Goal: Task Accomplishment & Management: Manage account settings

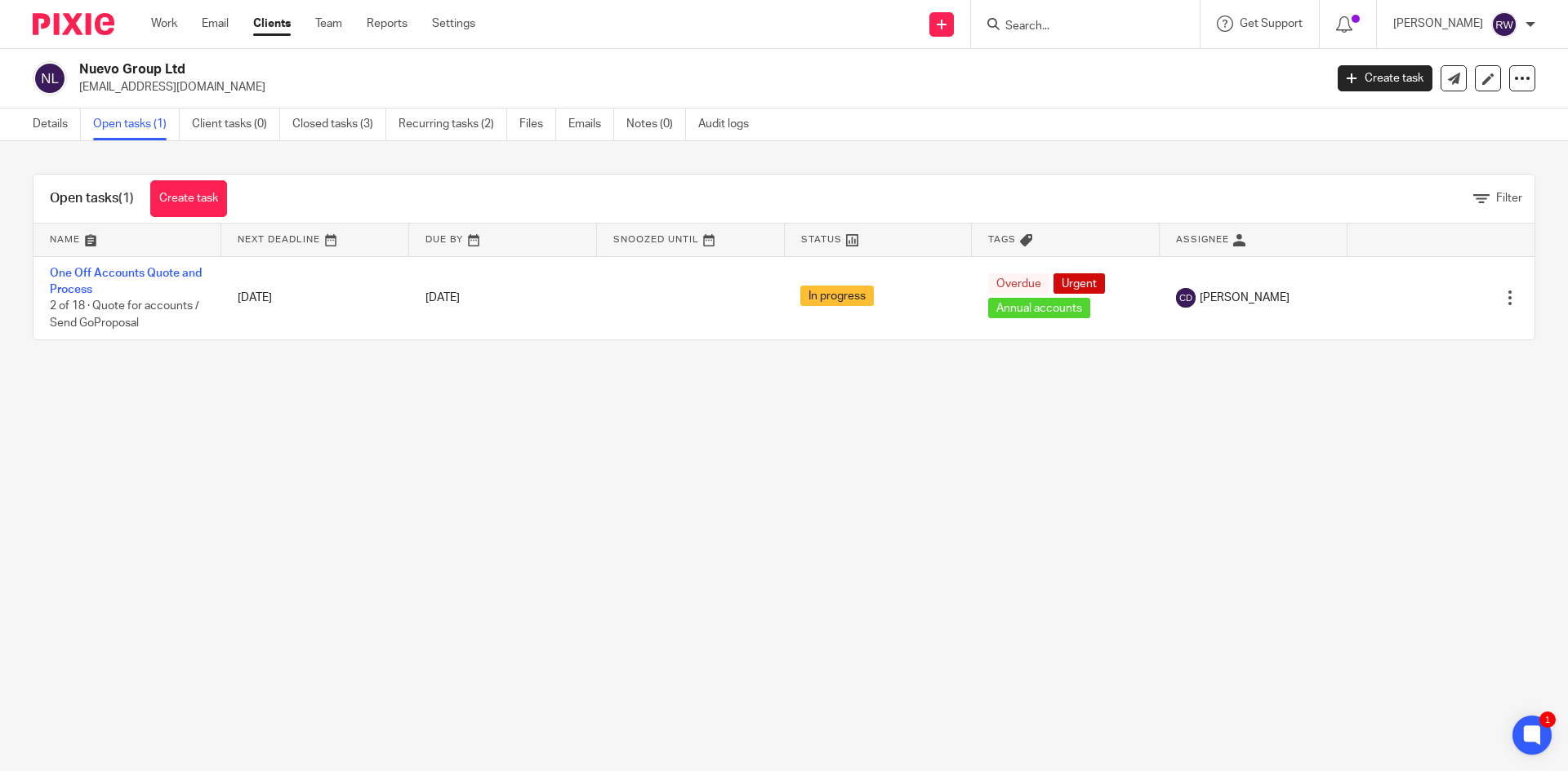
click at [1053, 26] on input "Search" at bounding box center [1077, 26] width 147 height 15
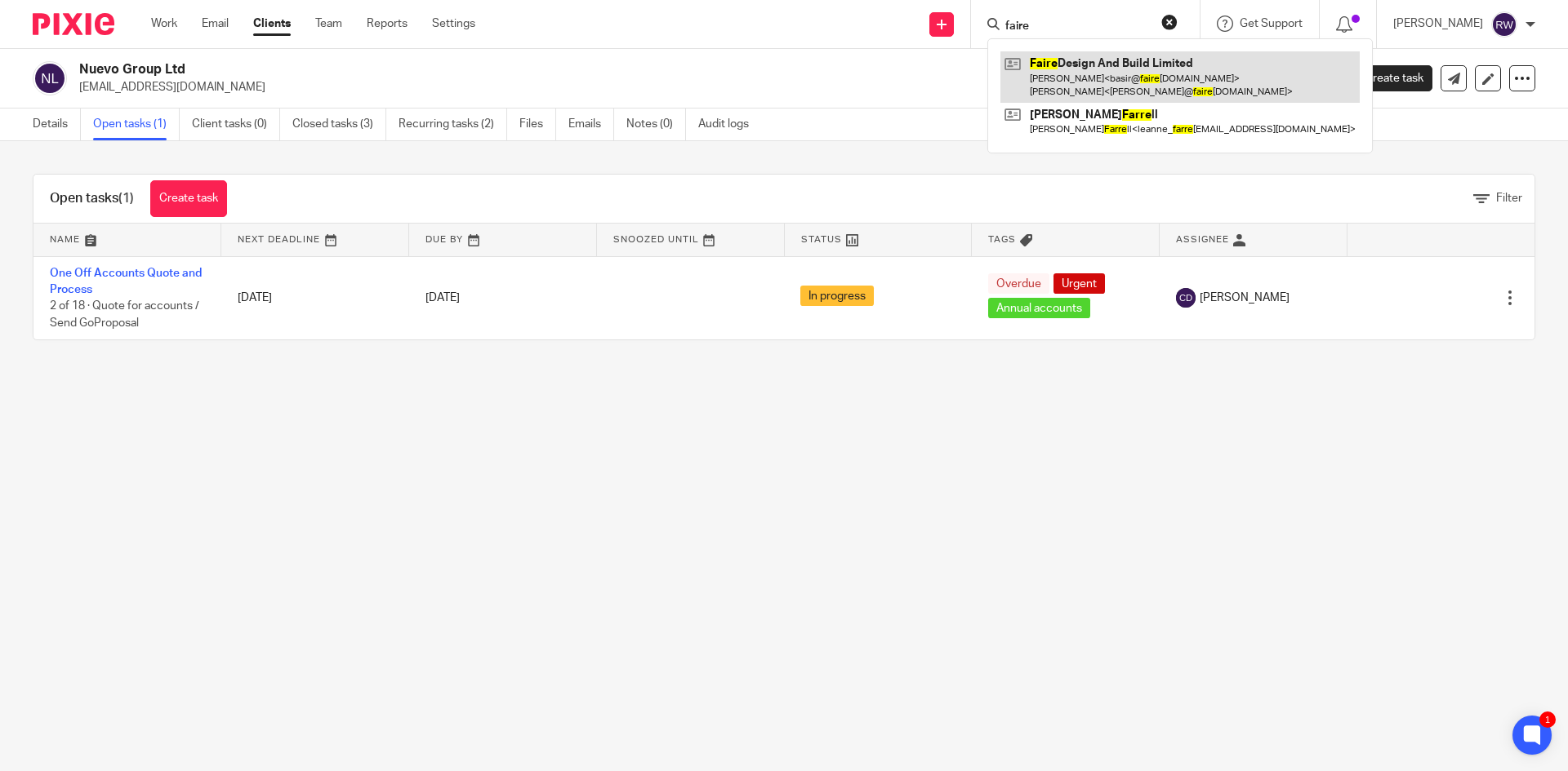
type input "faire"
click at [1069, 68] on link at bounding box center [1180, 76] width 360 height 51
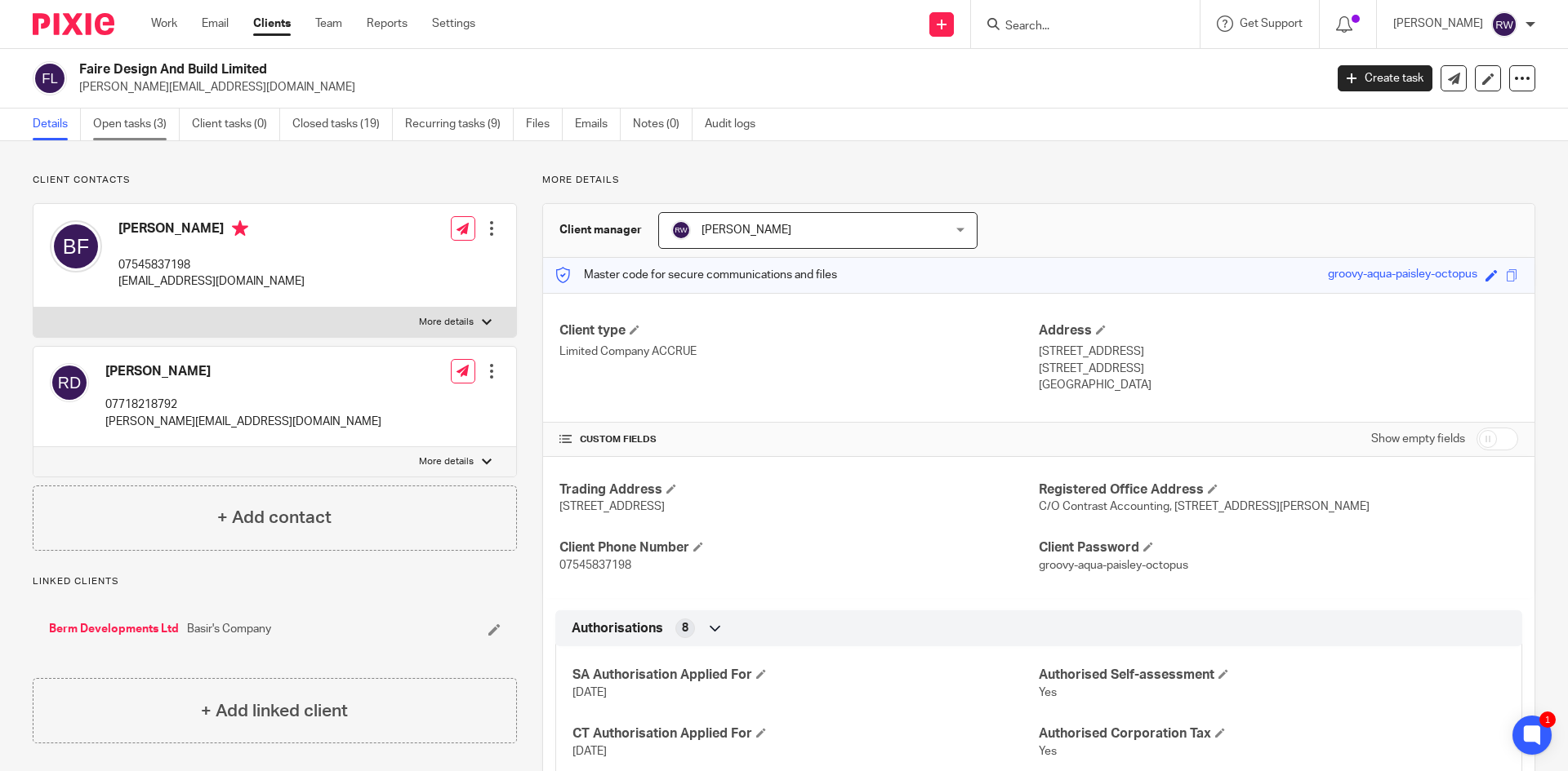
click at [166, 133] on link "Open tasks (3)" at bounding box center [136, 124] width 86 height 31
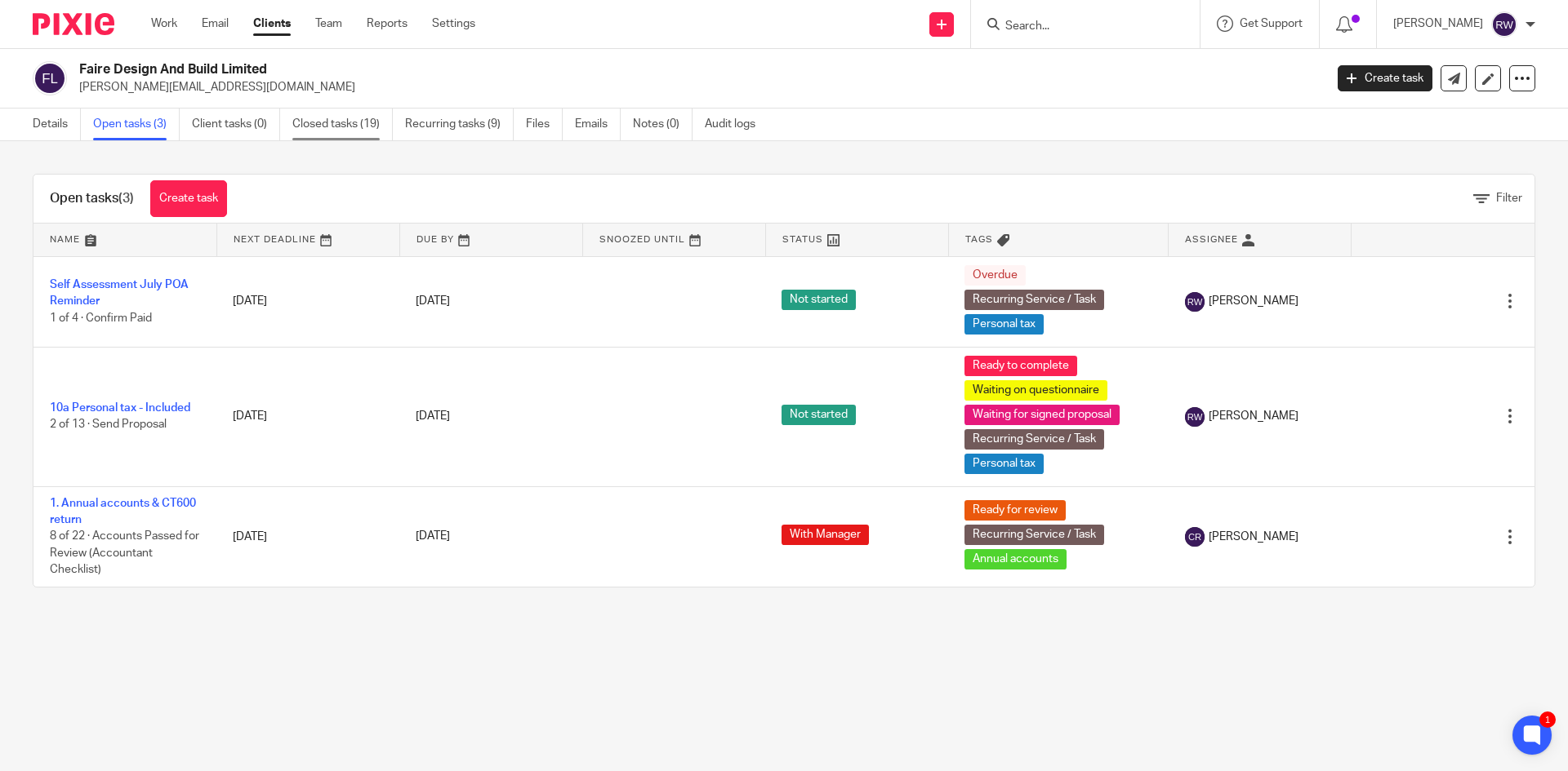
click at [326, 128] on link "Closed tasks (19)" at bounding box center [342, 124] width 100 height 31
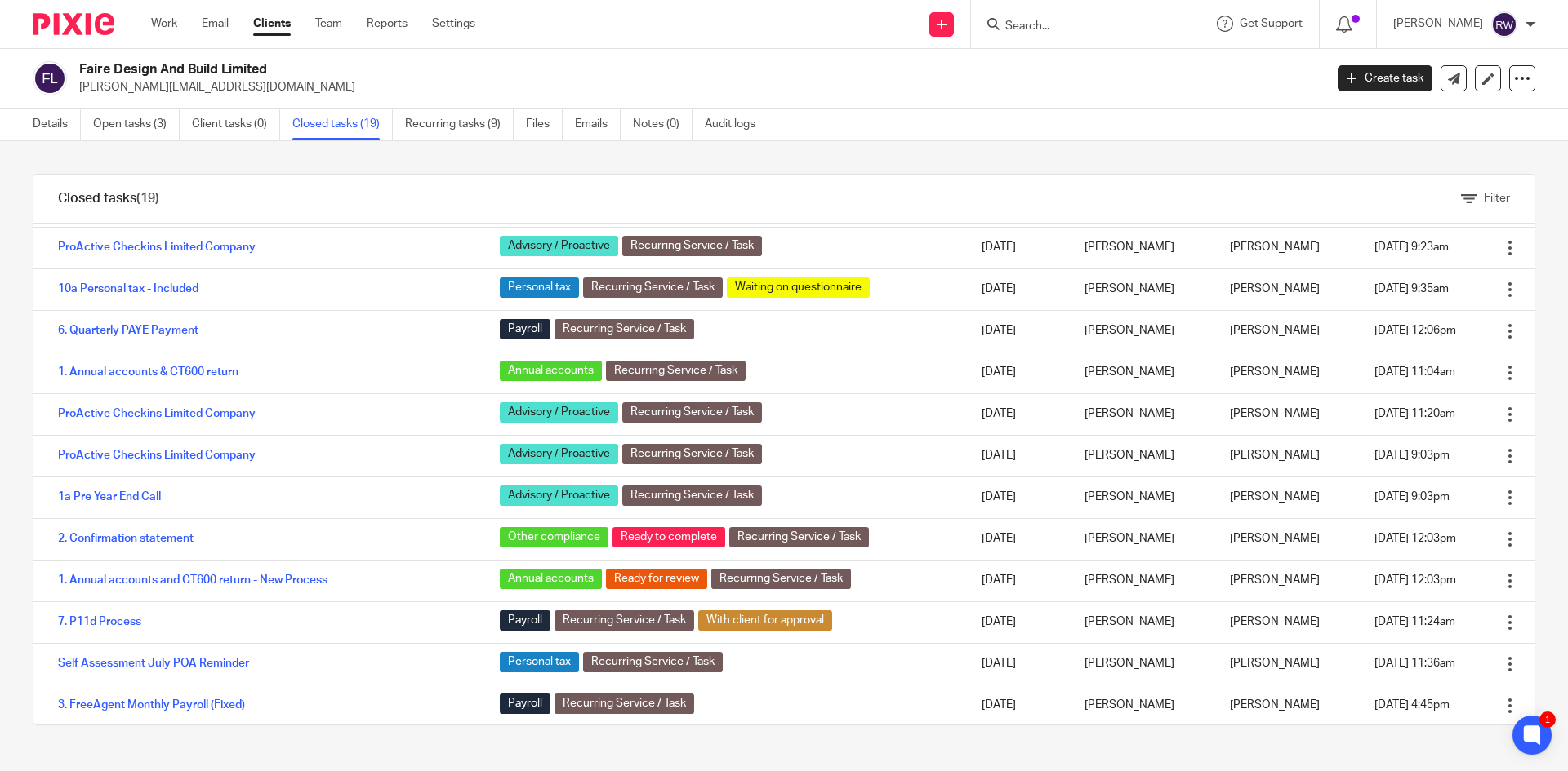
scroll to position [322, 0]
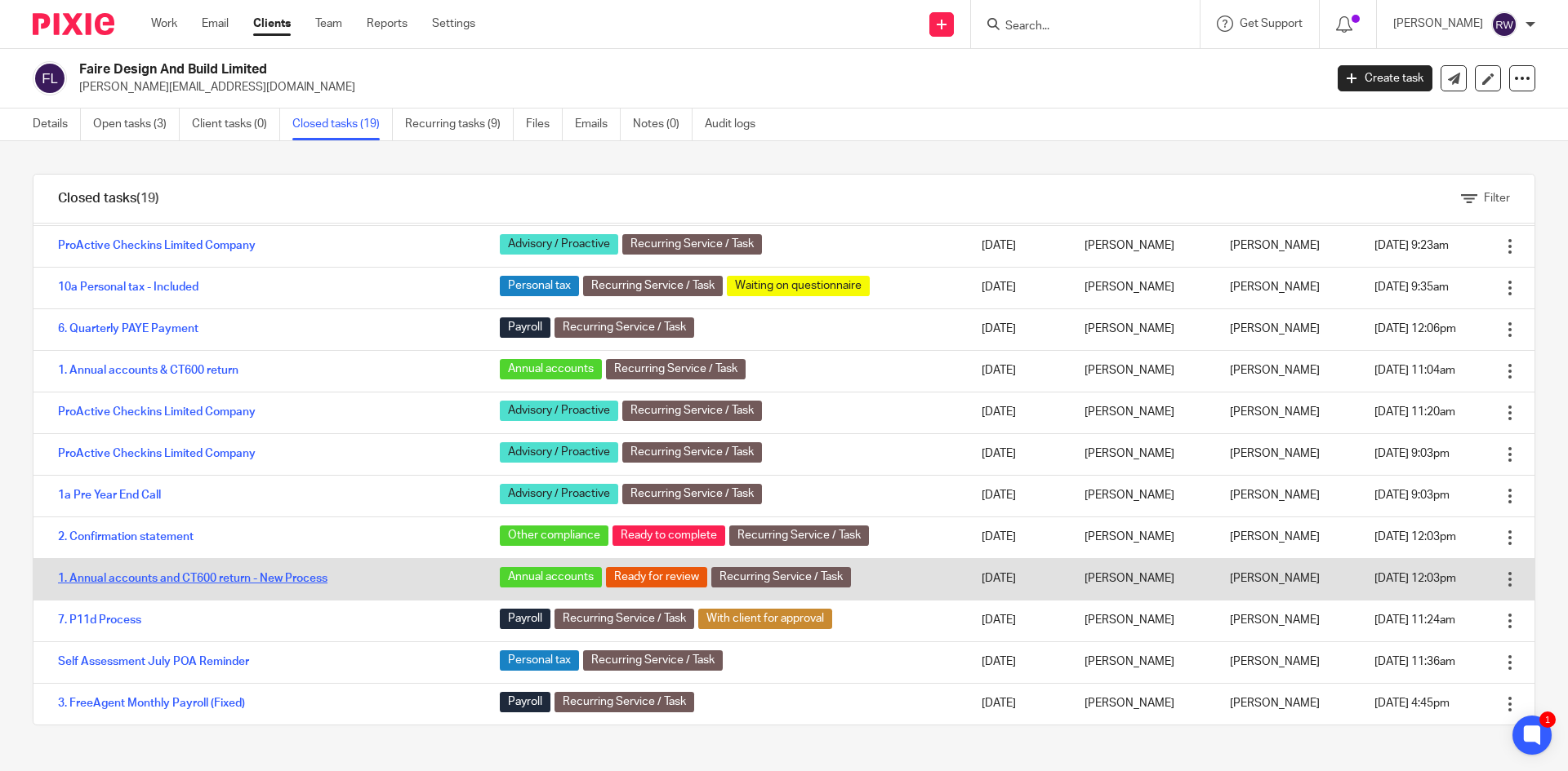
click at [256, 580] on link "1. Annual accounts and CT600 return - New Process" at bounding box center [192, 579] width 270 height 12
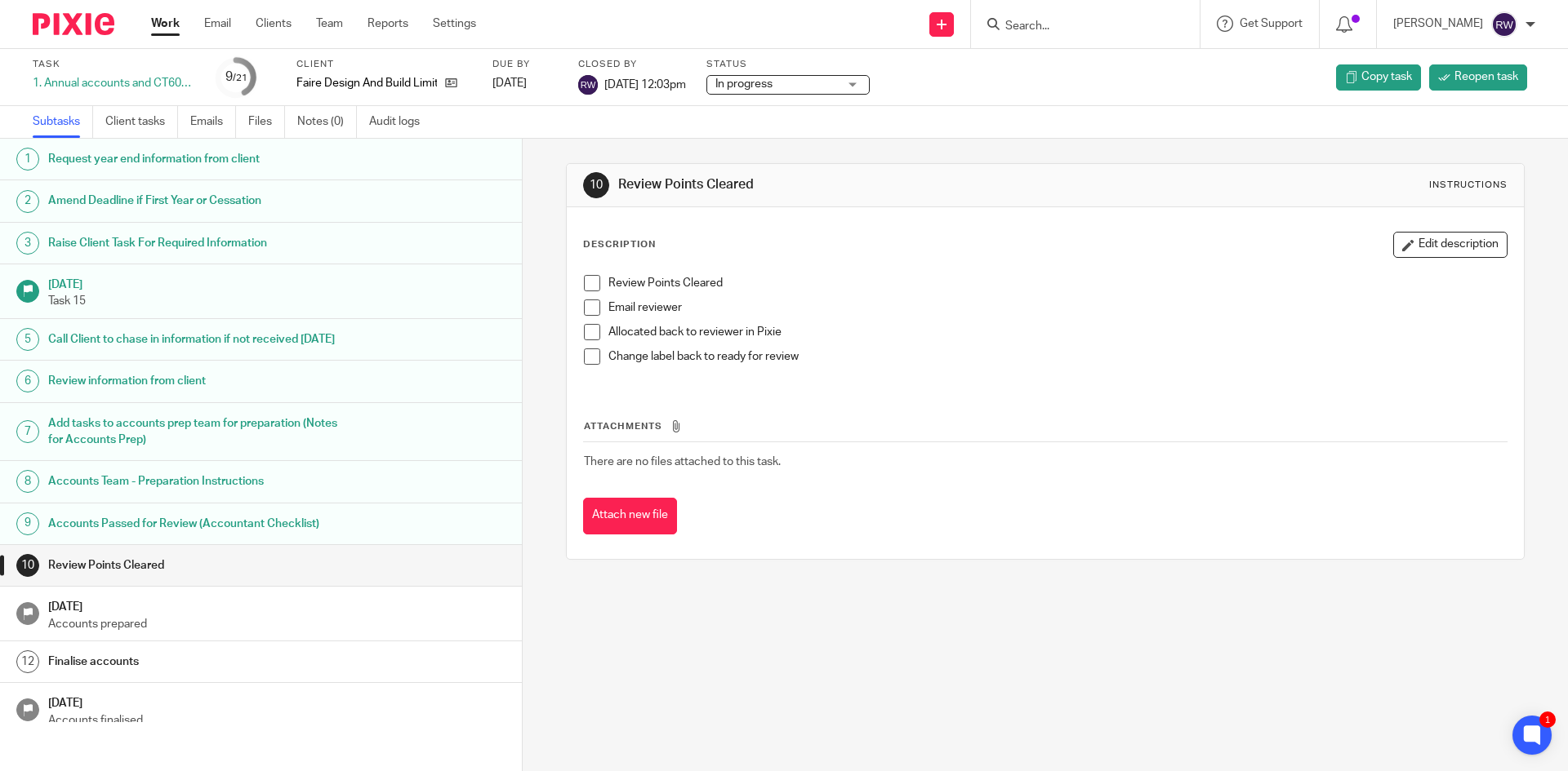
click at [203, 531] on h1 "Accounts Passed for Review (Accountant Checklist)" at bounding box center [201, 523] width 306 height 24
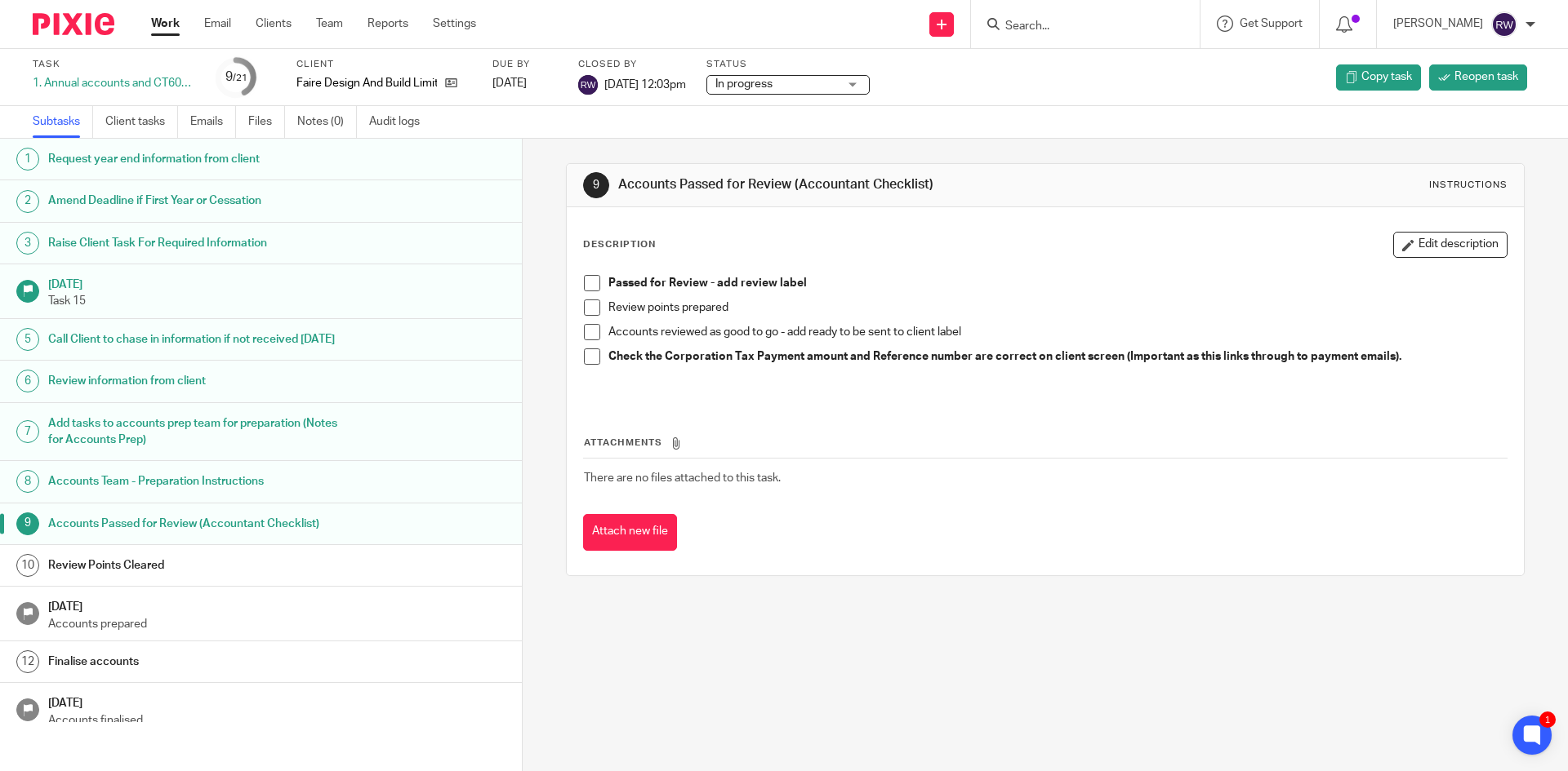
click at [1107, 23] on input "Search" at bounding box center [1077, 26] width 147 height 15
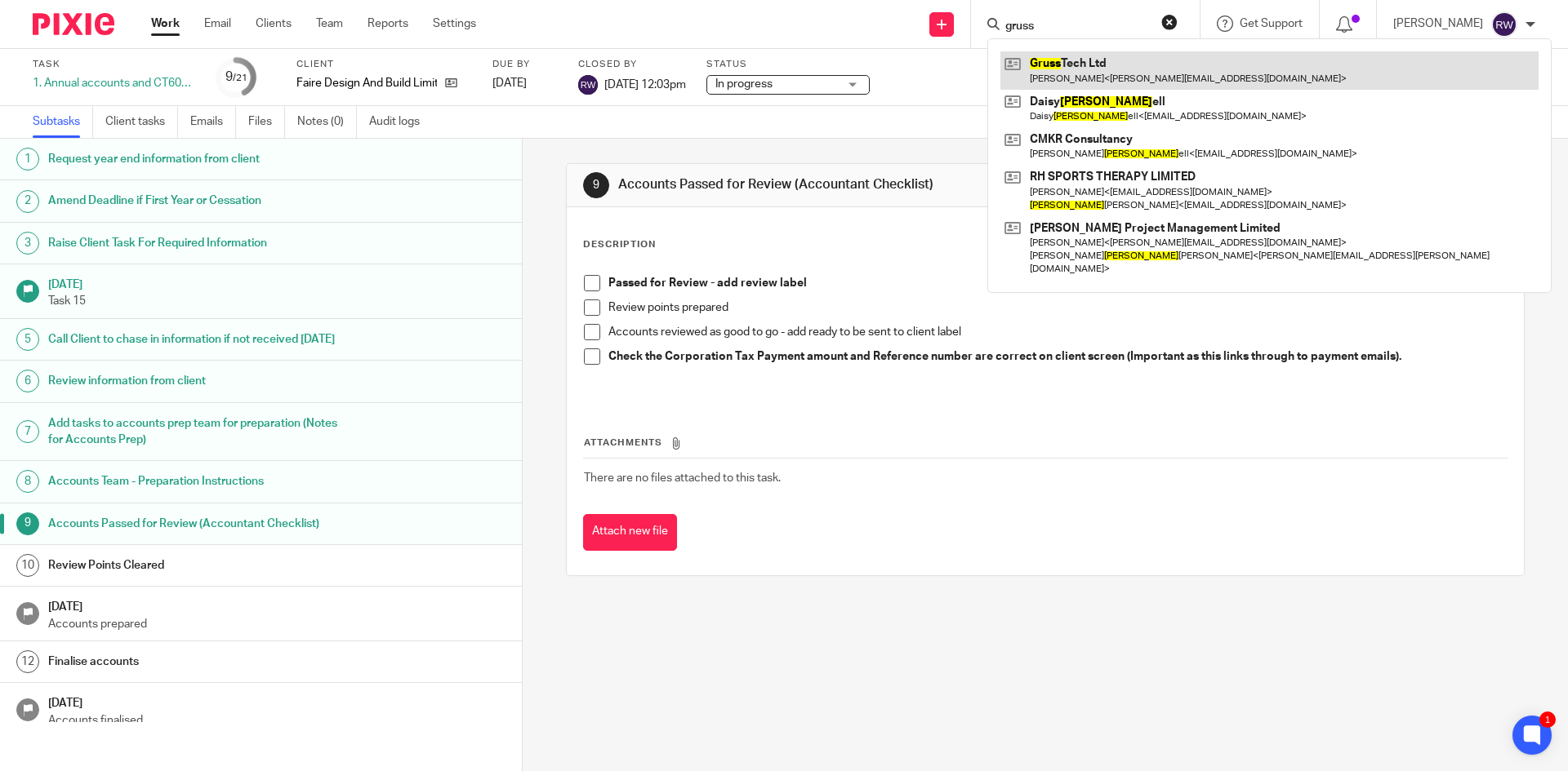
type input "gruss"
click at [1106, 56] on link at bounding box center [1269, 70] width 538 height 37
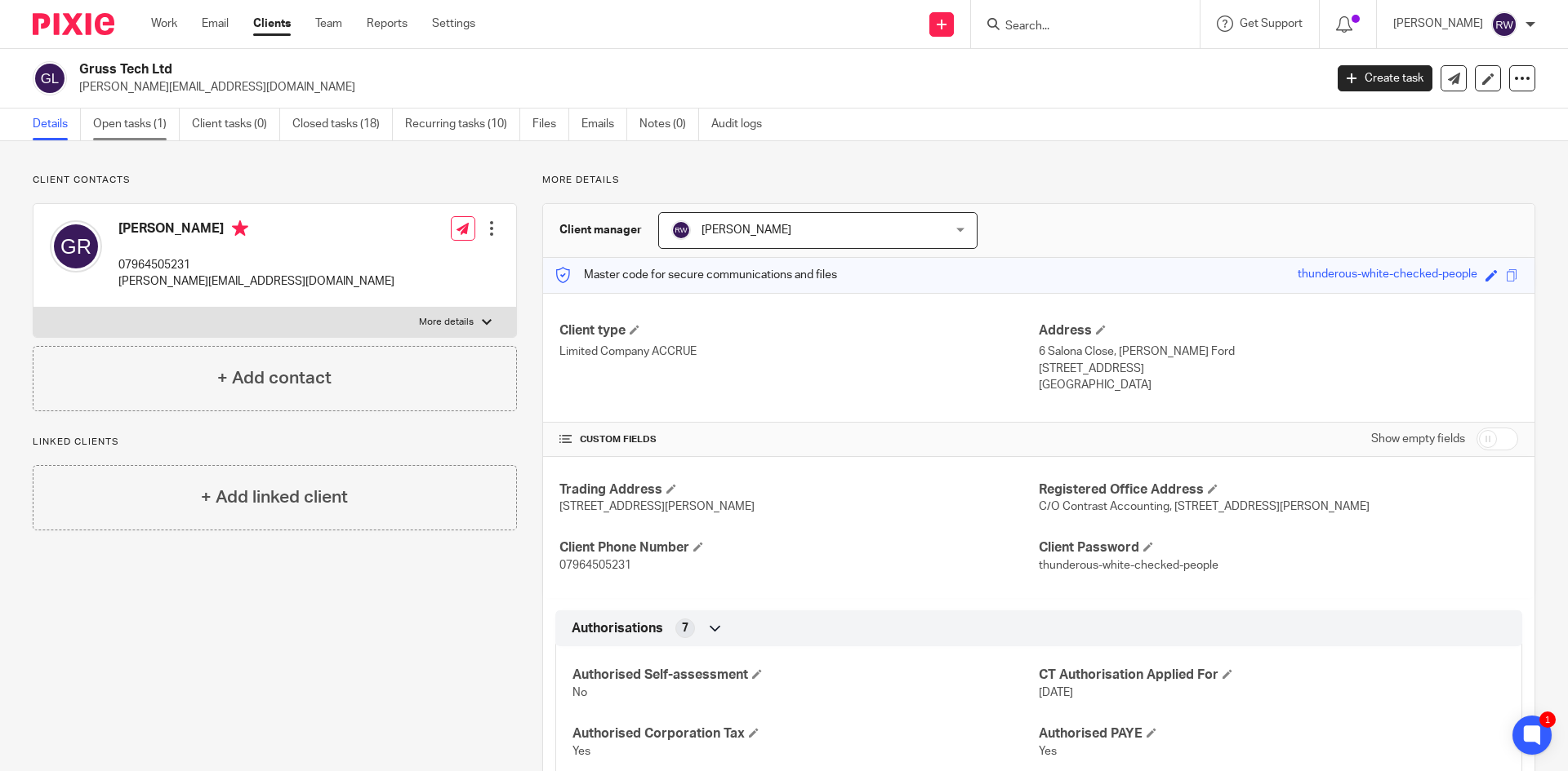
click at [125, 135] on link "Open tasks (1)" at bounding box center [136, 124] width 86 height 31
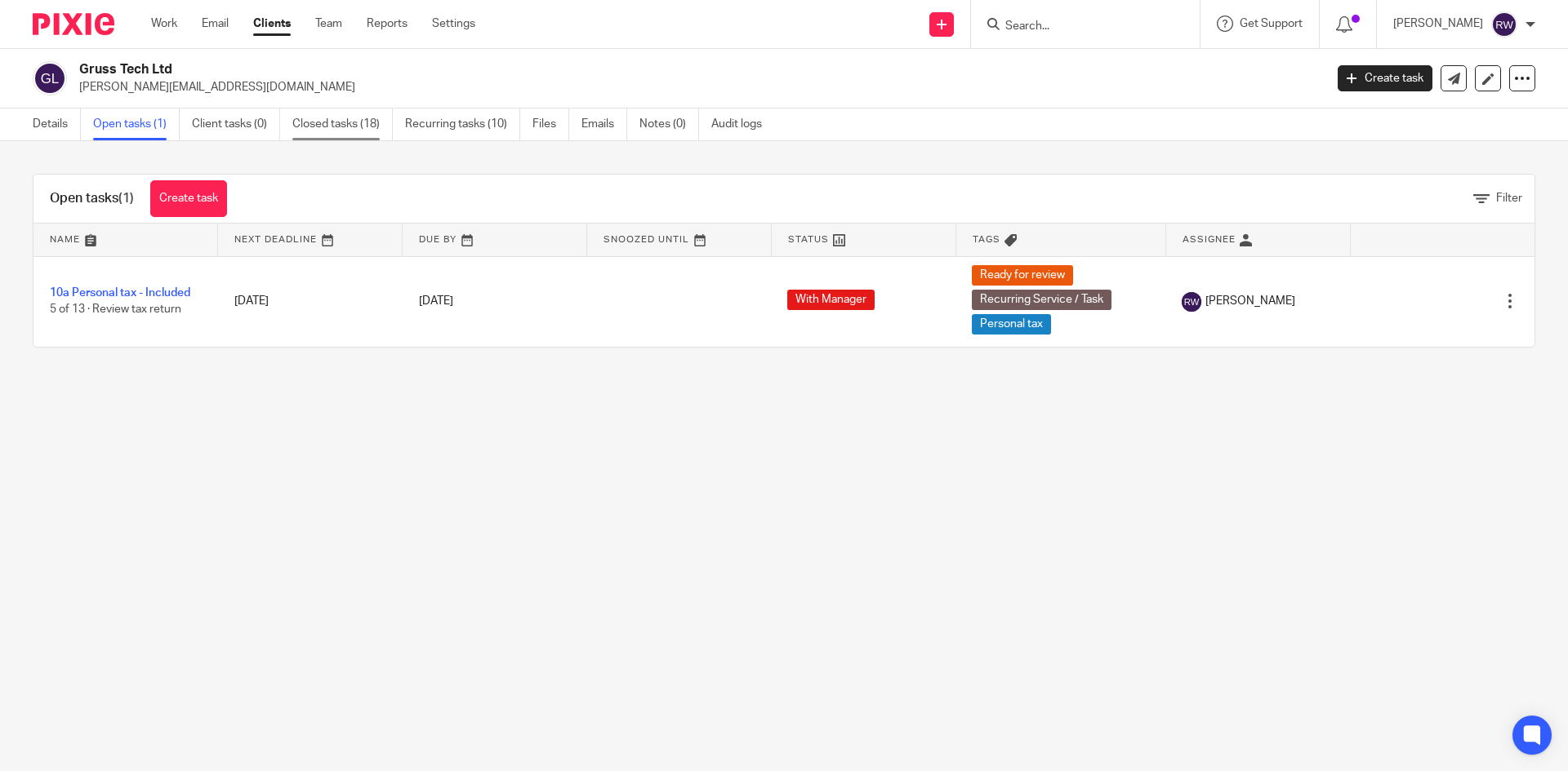
click at [326, 134] on link "Closed tasks (18)" at bounding box center [342, 124] width 100 height 31
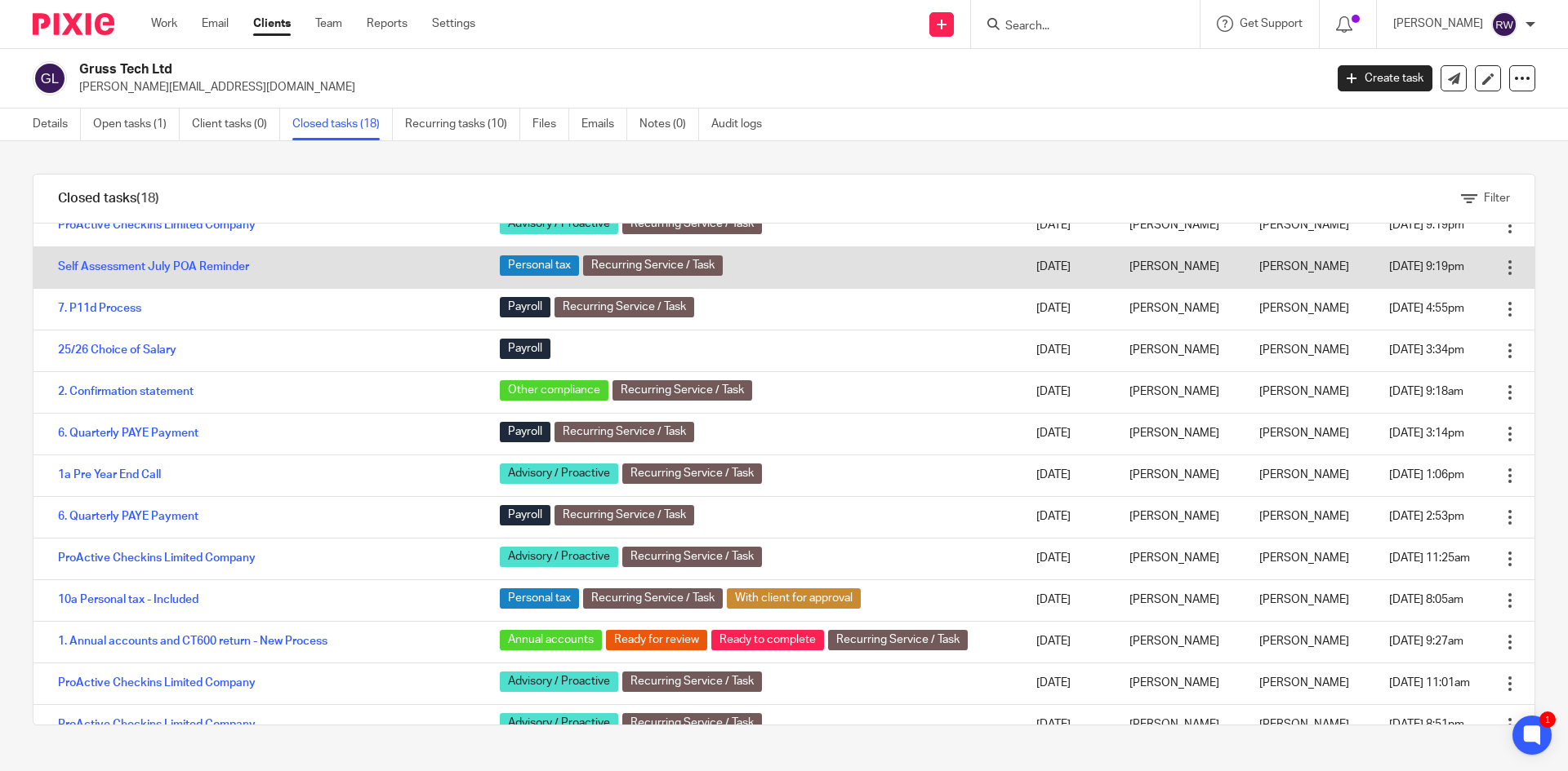
scroll to position [164, 0]
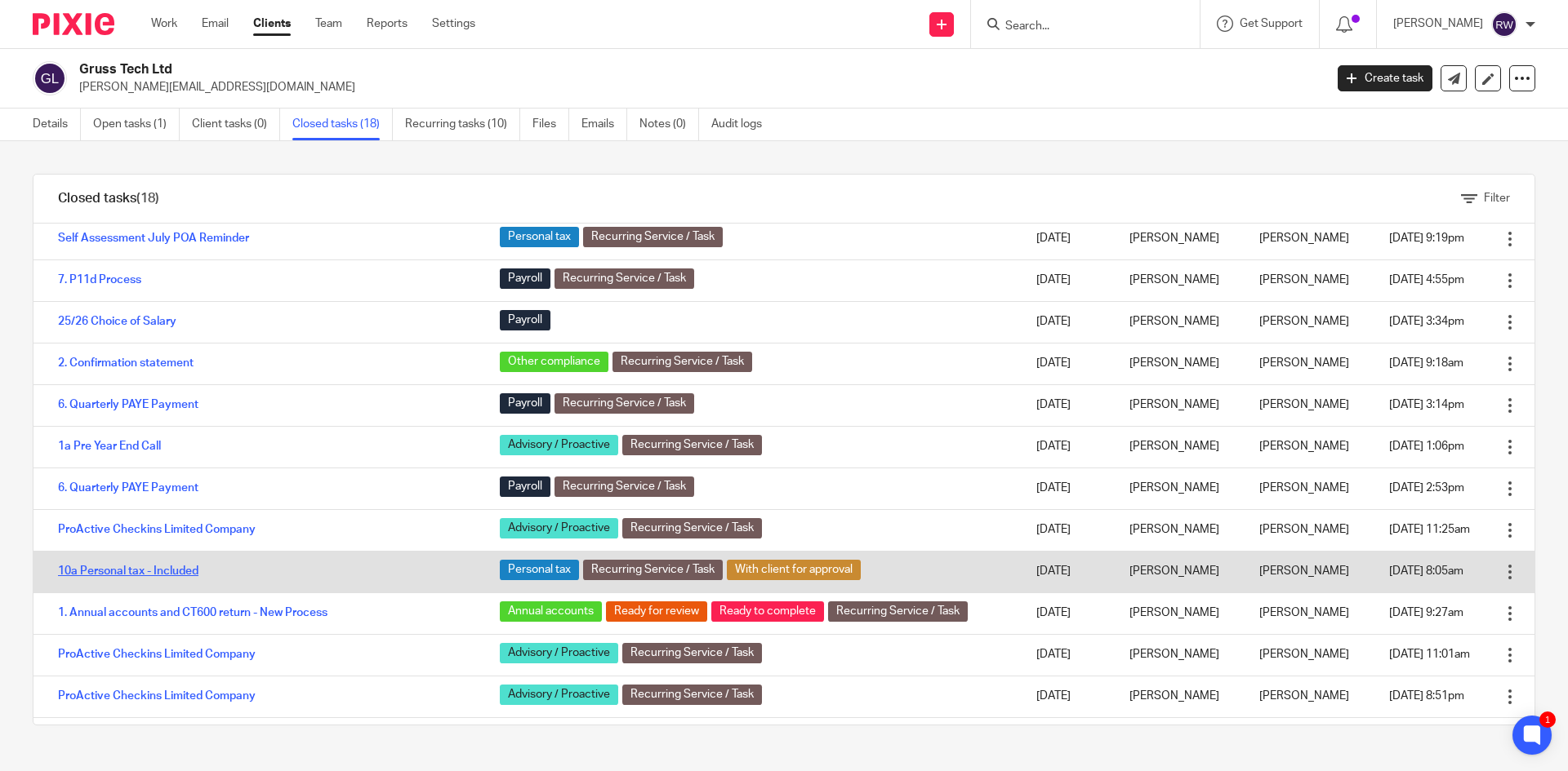
click at [126, 570] on link "10a Personal tax - Included" at bounding box center [127, 571] width 140 height 12
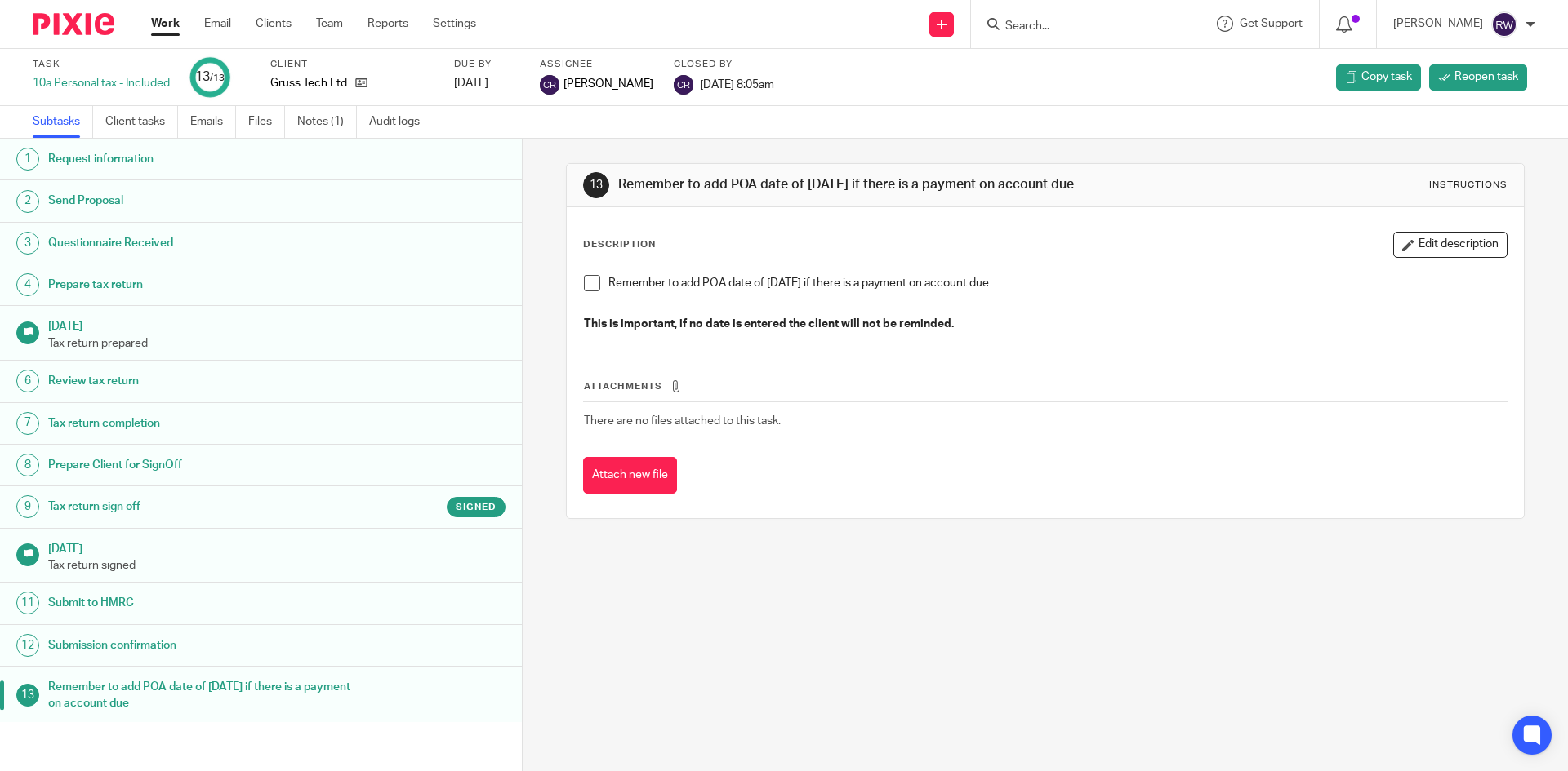
click at [184, 492] on link "9 Tax return sign off Signed" at bounding box center [261, 507] width 521 height 41
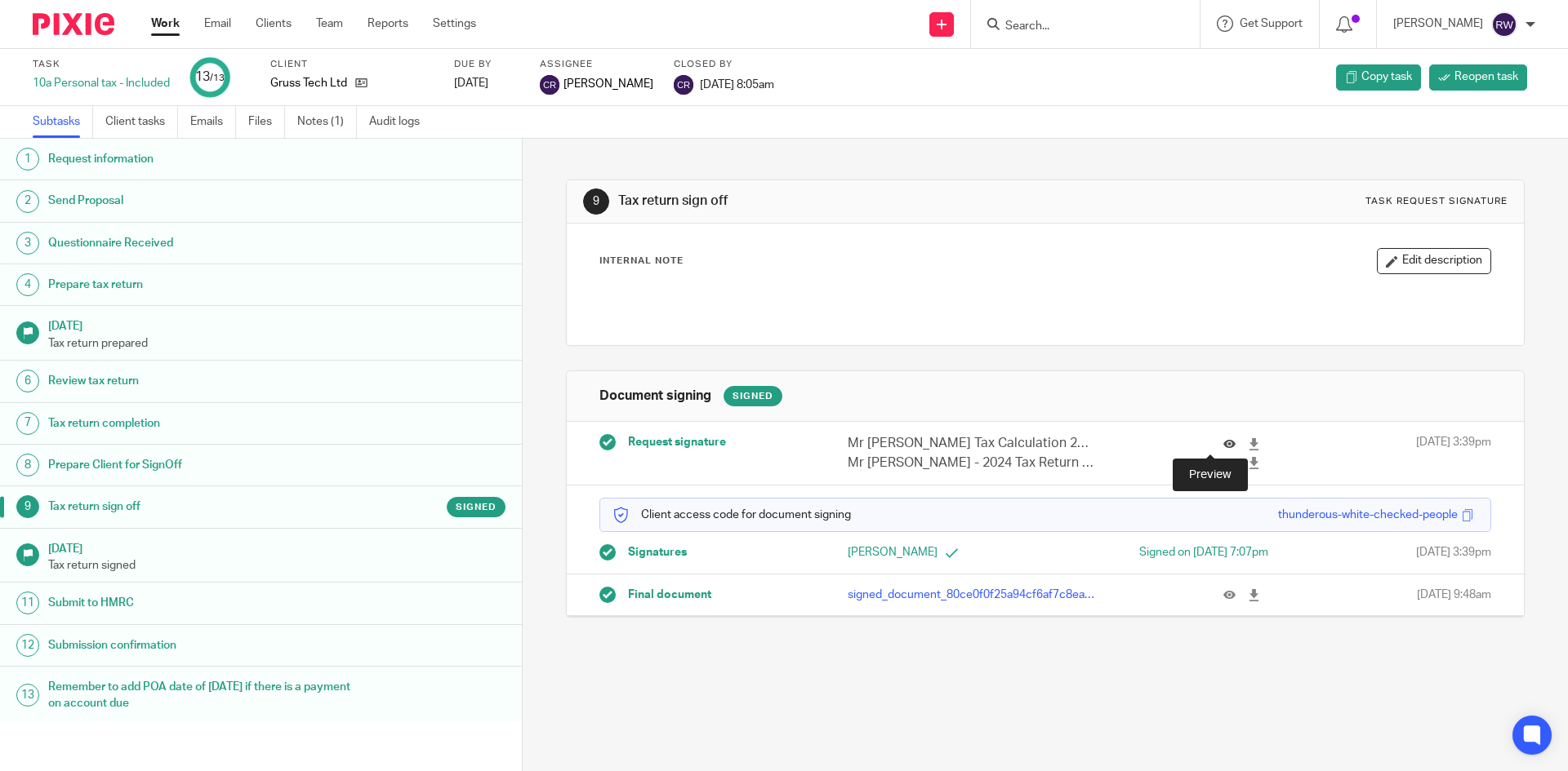
click at [1223, 444] on icon at bounding box center [1229, 444] width 12 height 12
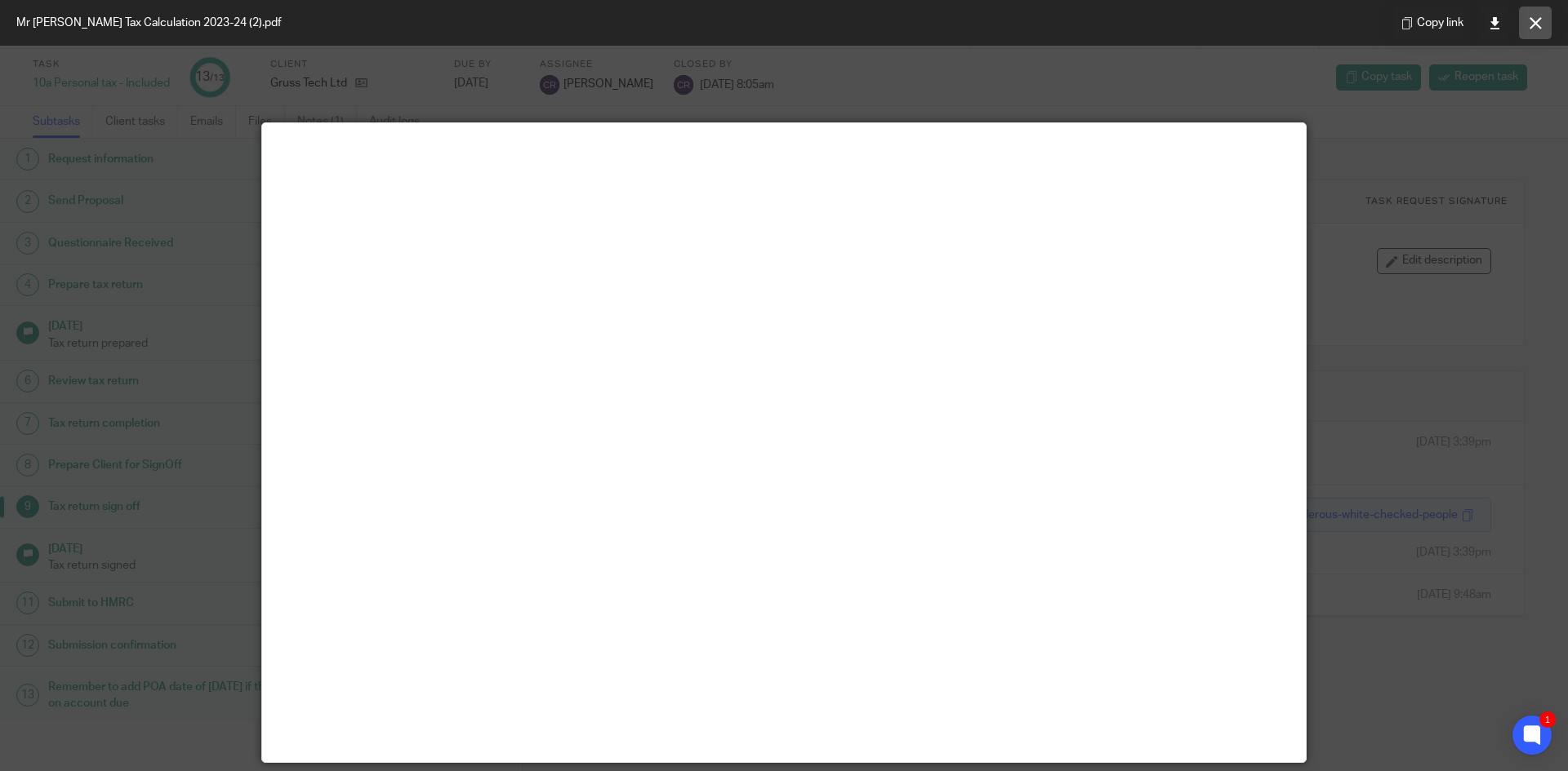
click at [1534, 28] on icon at bounding box center [1536, 23] width 12 height 12
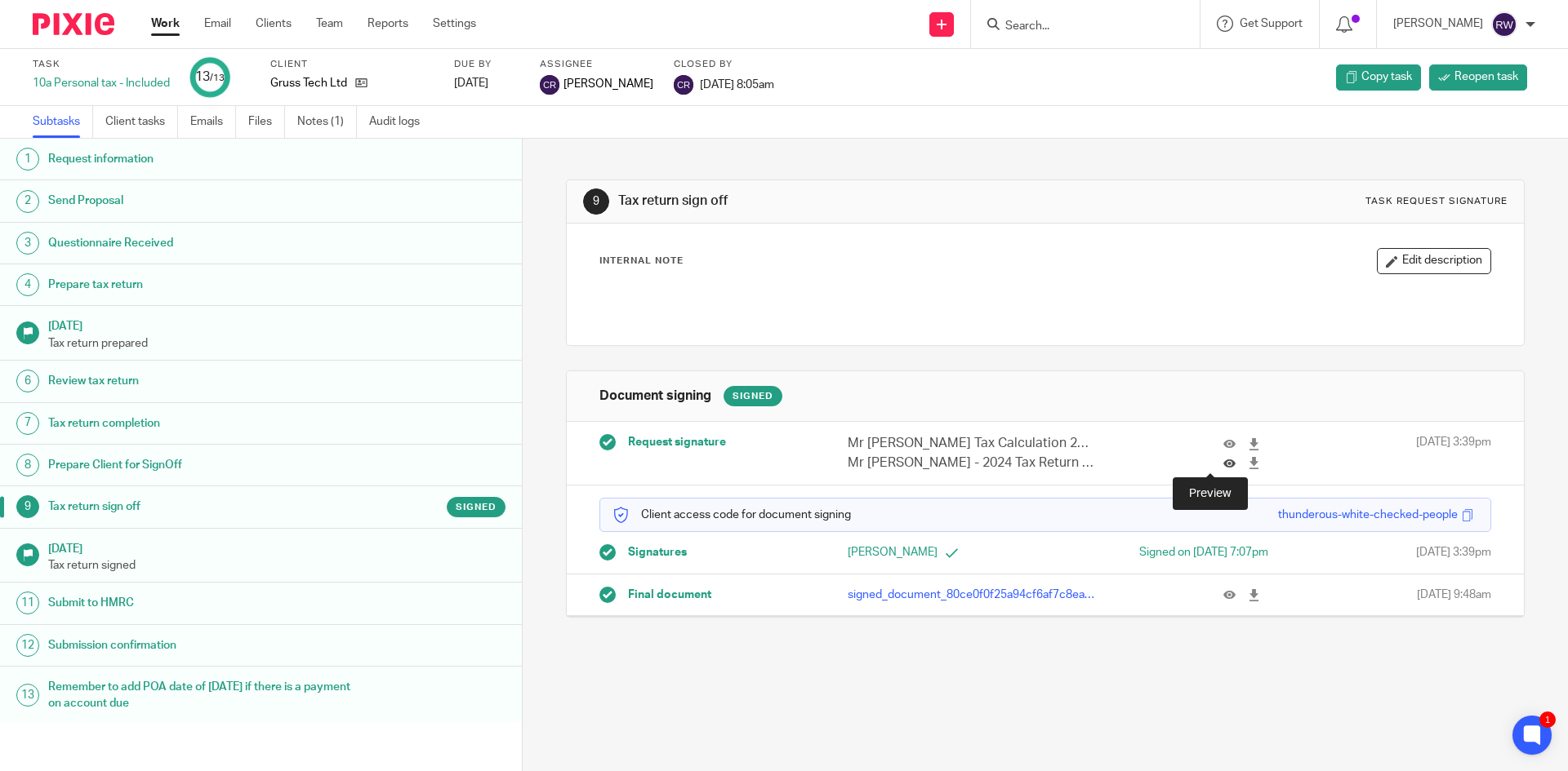
click at [1223, 463] on icon at bounding box center [1229, 463] width 12 height 12
